Goal: Information Seeking & Learning: Learn about a topic

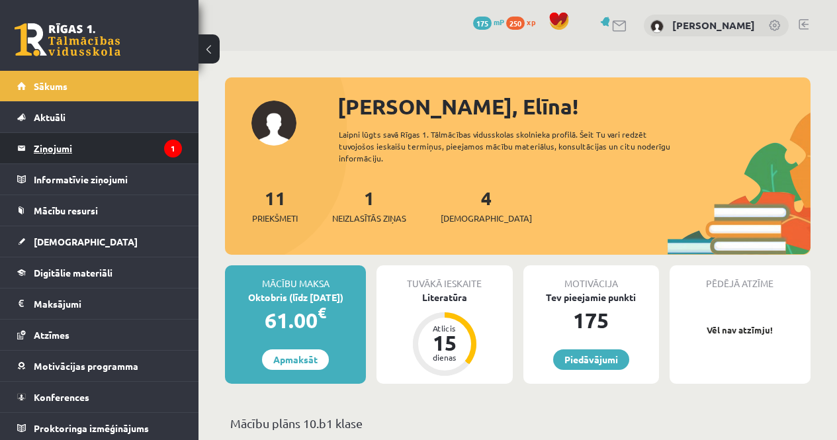
scroll to position [66, 0]
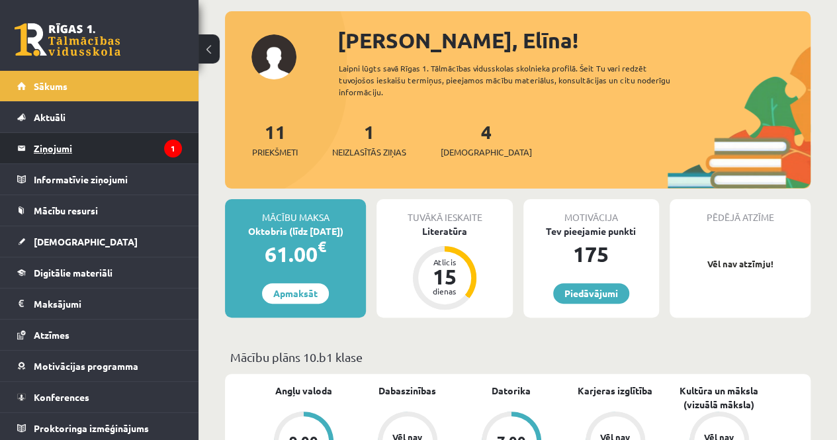
click at [69, 151] on legend "Ziņojumi 1" at bounding box center [108, 148] width 148 height 30
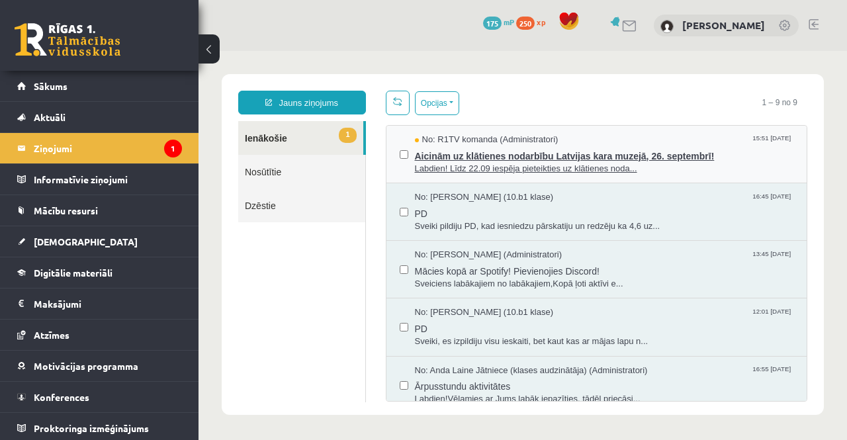
click at [749, 158] on span "Aicinām uz klātienes nodarbību Latvijas kara muzejā, 26. septembrī!" at bounding box center [604, 154] width 379 height 17
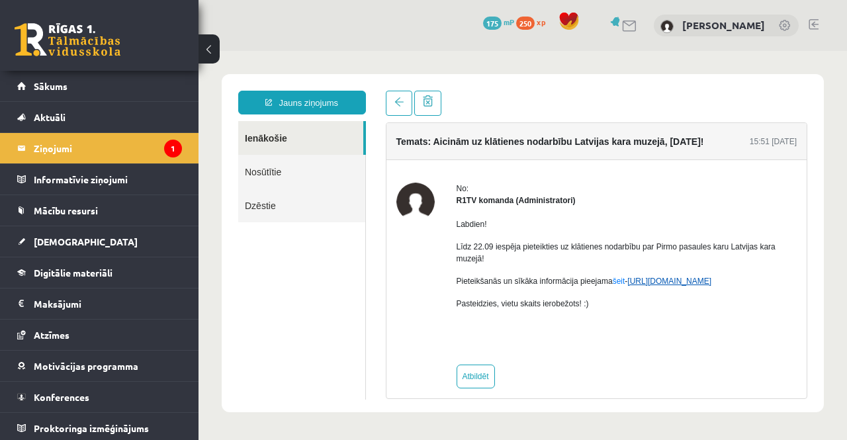
click at [650, 282] on link "https://eskola.r1tv.lv/campaign/35" at bounding box center [669, 280] width 84 height 9
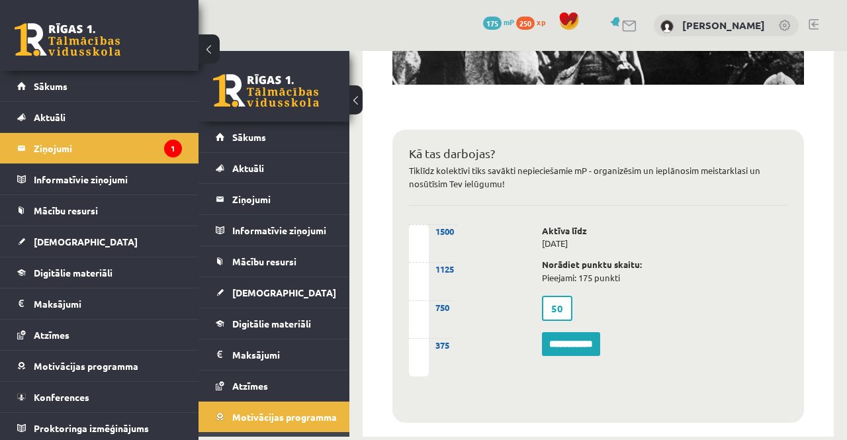
scroll to position [794, 0]
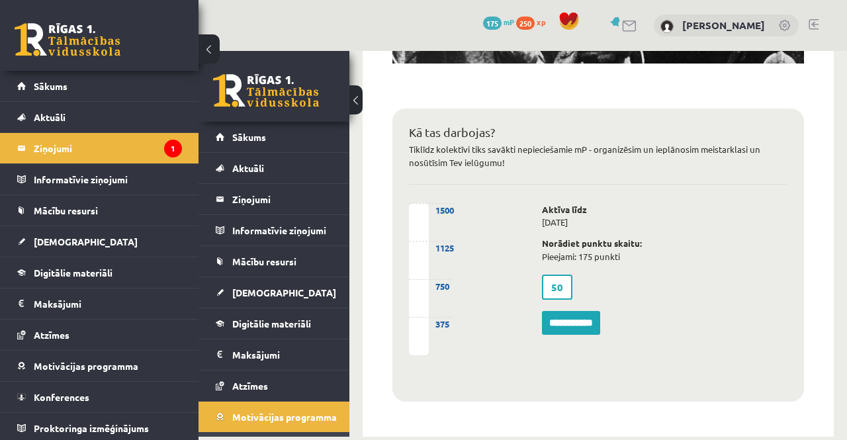
click at [574, 372] on div "**********" at bounding box center [664, 294] width 265 height 182
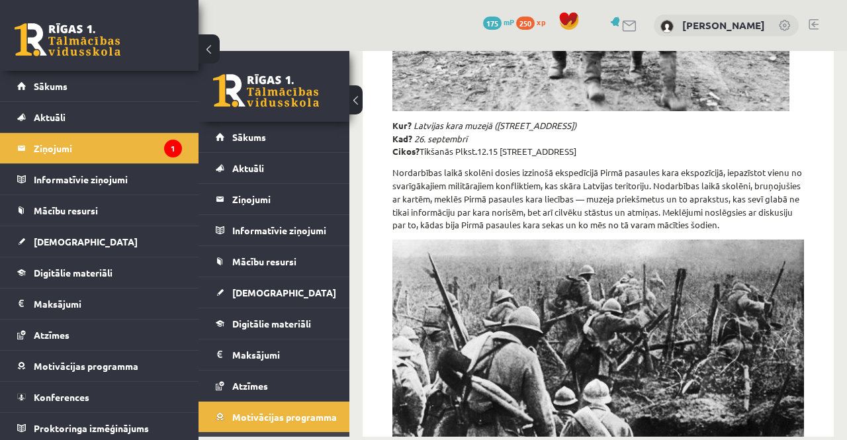
scroll to position [331, 0]
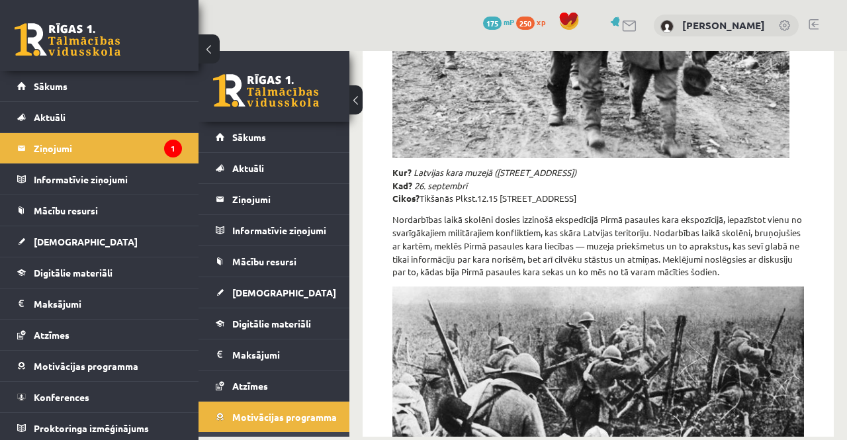
click at [362, 95] on div "Klātienes nodarbība "Kara liecībām pa pēdām" Kur? Latvijas kara muzejā (Smilšu …" at bounding box center [597, 389] width 471 height 1197
click at [342, 99] on div "0 Dāvanas 175 mP 250 xp" at bounding box center [273, 86] width 151 height 71
click at [352, 99] on button at bounding box center [355, 99] width 13 height 29
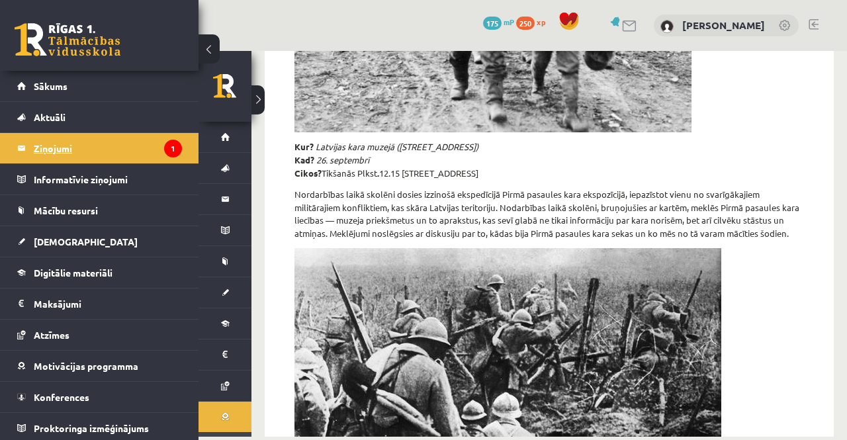
click at [99, 148] on legend "Ziņojumi 1" at bounding box center [108, 148] width 148 height 30
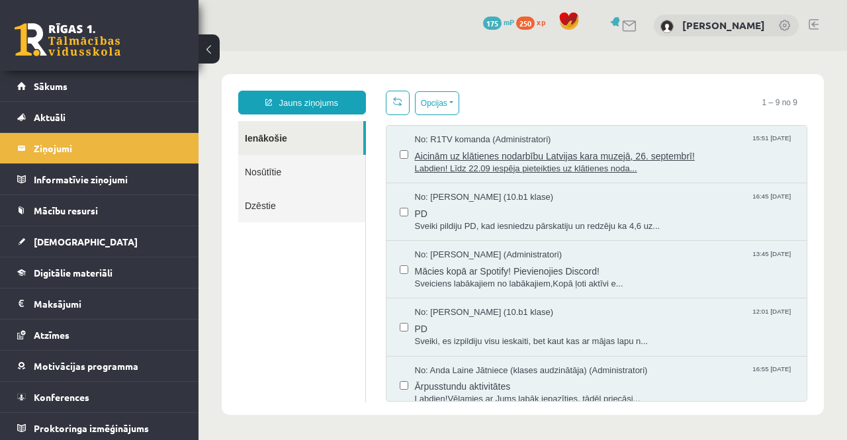
scroll to position [0, 0]
click at [704, 171] on span "Labdien! Līdz 22.09 iespēja pieteikties uz klātienes noda..." at bounding box center [604, 169] width 379 height 13
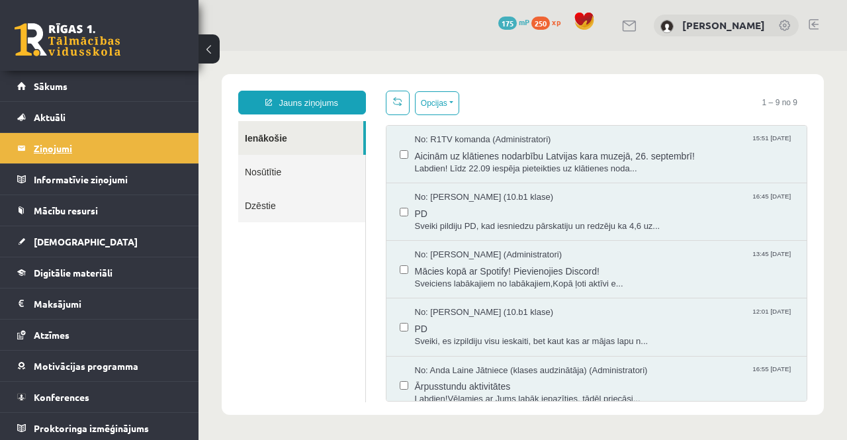
click at [81, 145] on legend "Ziņojumi 0" at bounding box center [108, 148] width 148 height 30
click at [79, 86] on link "Sākums" at bounding box center [99, 86] width 165 height 30
